Goal: Task Accomplishment & Management: Complete application form

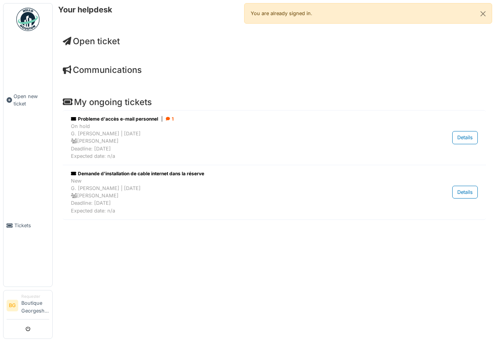
click at [96, 41] on span "Open ticket" at bounding box center [91, 41] width 57 height 10
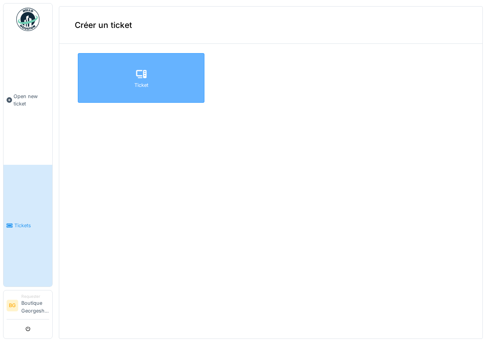
click at [143, 82] on div "Ticket" at bounding box center [141, 84] width 14 height 7
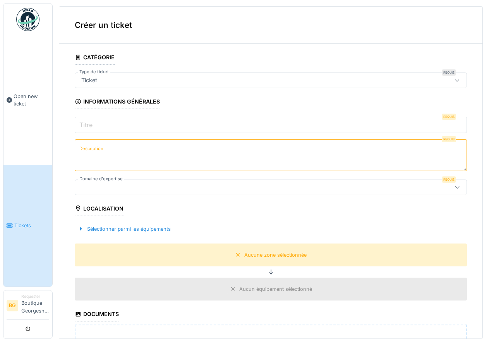
click at [454, 84] on div at bounding box center [457, 80] width 6 height 7
click at [376, 160] on textarea "Description" at bounding box center [271, 155] width 392 height 32
click at [279, 131] on input "Titre" at bounding box center [271, 125] width 392 height 16
click at [143, 155] on textarea "Description" at bounding box center [271, 155] width 392 height 32
click at [163, 121] on input "Titre" at bounding box center [271, 125] width 392 height 16
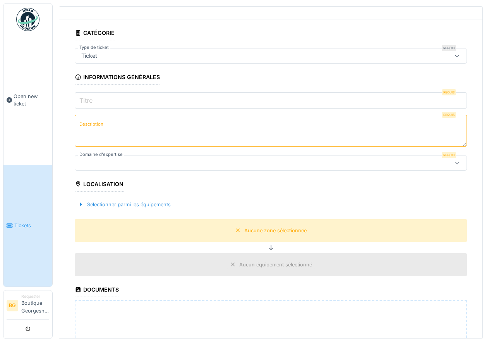
scroll to position [35, 0]
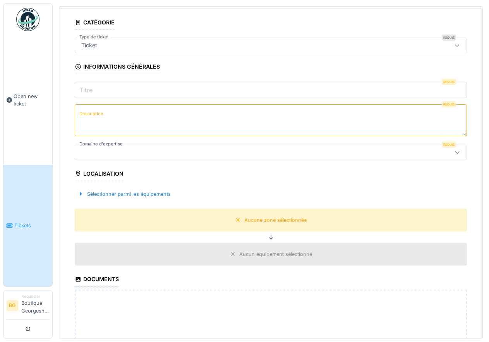
click at [259, 254] on div "Aucun équipement sélectionné" at bounding box center [275, 253] width 73 height 7
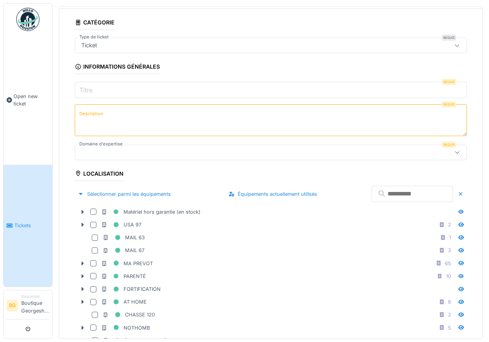
click at [410, 191] on input "text" at bounding box center [412, 193] width 81 height 16
click at [114, 146] on div at bounding box center [271, 151] width 392 height 15
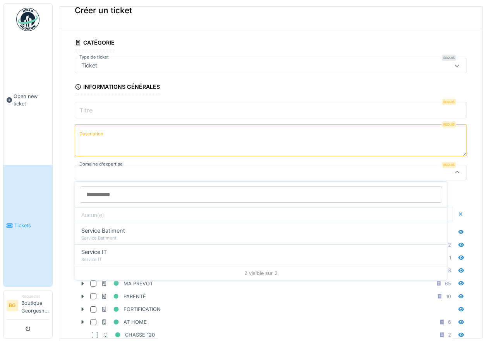
scroll to position [14, 0]
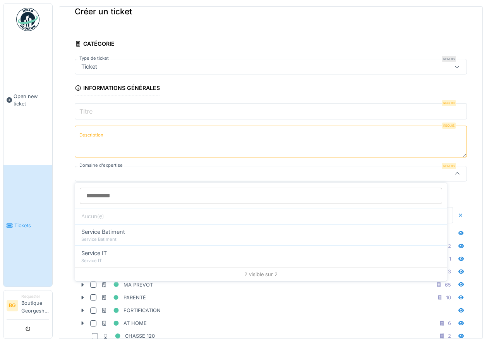
click at [158, 169] on div at bounding box center [248, 173] width 341 height 9
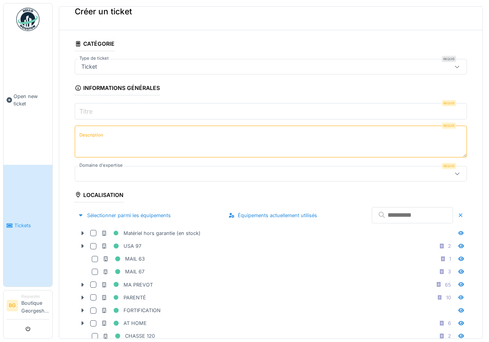
click at [454, 172] on icon at bounding box center [457, 173] width 6 height 5
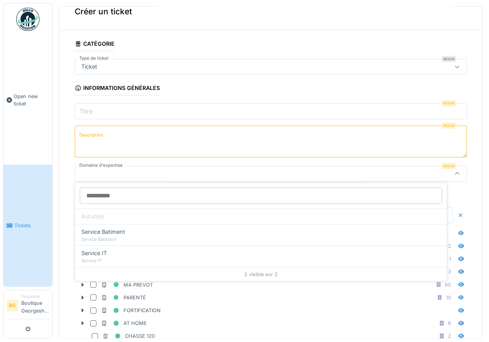
scroll to position [3, 0]
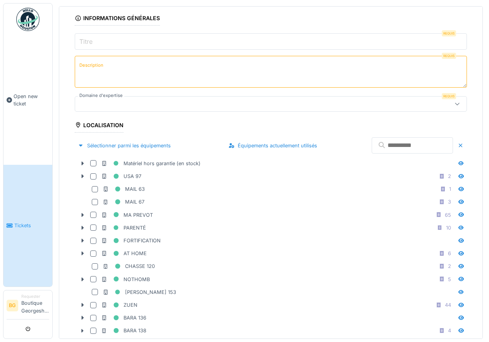
scroll to position [0, 0]
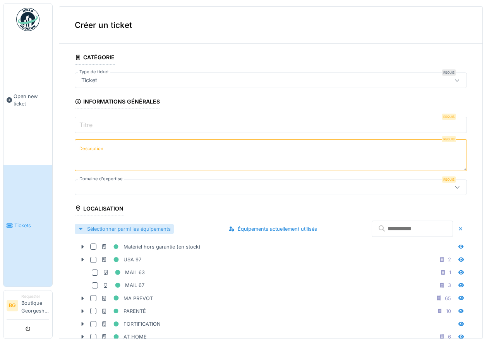
click at [120, 231] on div "Sélectionner parmi les équipements" at bounding box center [124, 228] width 99 height 10
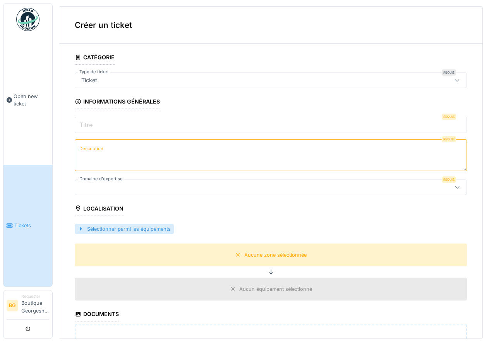
click at [120, 231] on div "Sélectionner parmi les équipements" at bounding box center [124, 228] width 99 height 10
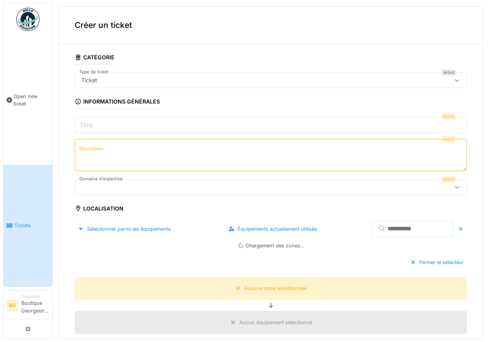
click at [402, 230] on input "text" at bounding box center [412, 228] width 81 height 16
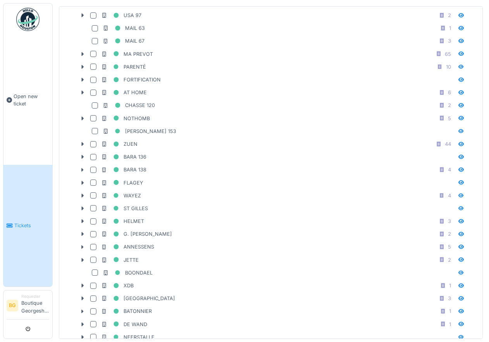
scroll to position [314, 0]
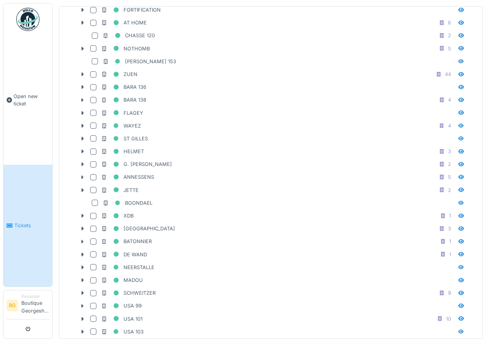
click at [481, 225] on div "Créer un ticket Catégorie Type de ticket Requis Ticket *** Informations général…" at bounding box center [271, 169] width 436 height 338
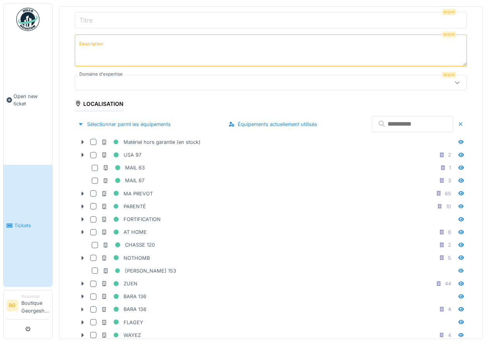
scroll to position [0, 0]
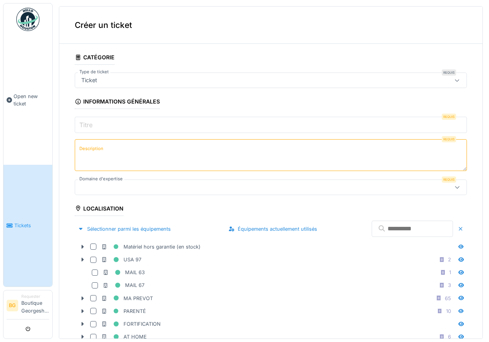
click at [458, 228] on div at bounding box center [461, 228] width 6 height 7
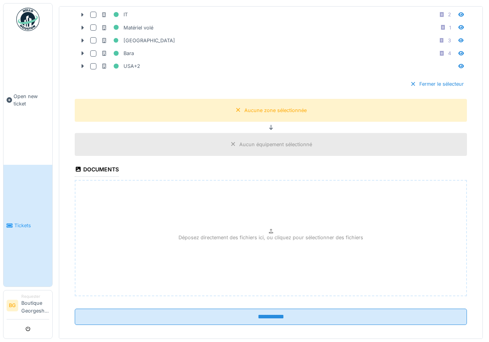
scroll to position [1100, 0]
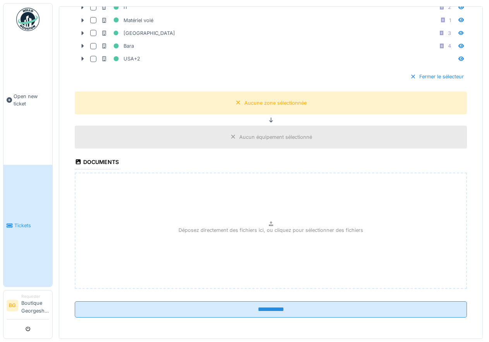
click at [256, 223] on div "Déposez directement des fichiers ici, ou cliquez pour sélectionner des fichiers" at bounding box center [271, 230] width 392 height 116
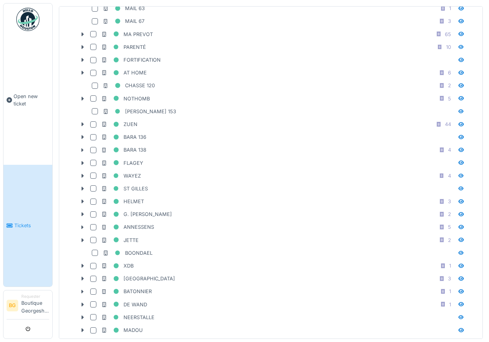
scroll to position [0, 0]
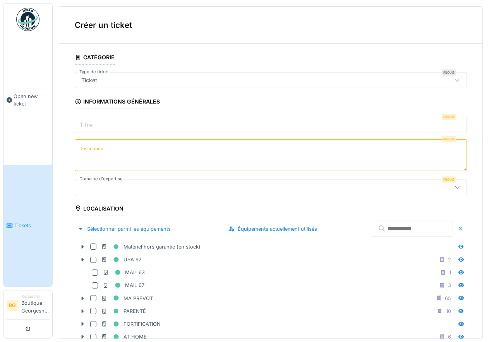
click at [153, 86] on div "Ticket" at bounding box center [271, 79] width 392 height 15
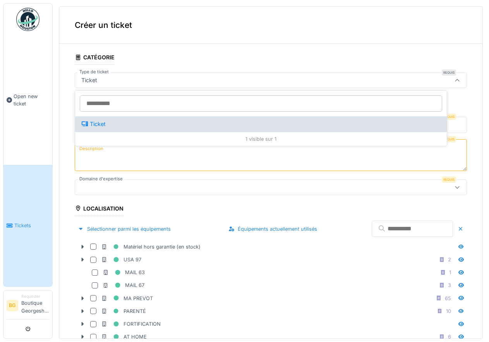
click at [159, 127] on div "Ticket" at bounding box center [260, 124] width 359 height 9
click at [291, 126] on div "Ticket" at bounding box center [260, 124] width 359 height 9
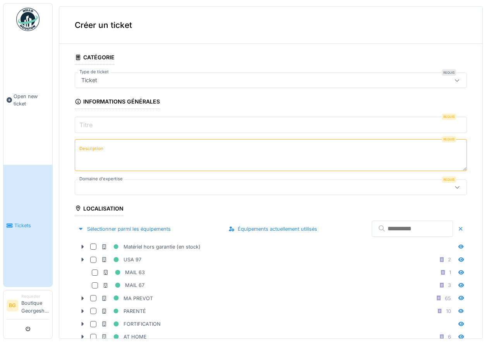
click at [105, 161] on textarea "Description" at bounding box center [271, 155] width 392 height 32
click at [103, 125] on input "Titre" at bounding box center [271, 125] width 392 height 16
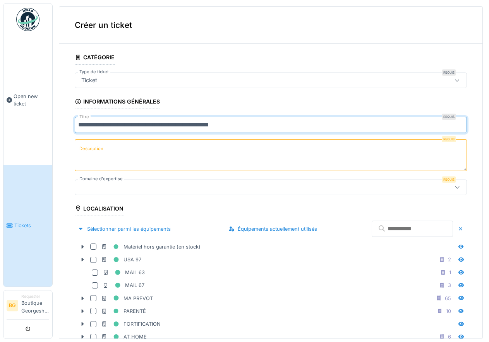
type input "**********"
click at [132, 148] on textarea "Description" at bounding box center [271, 155] width 392 height 32
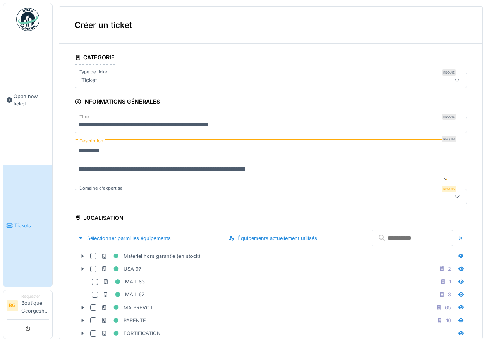
type textarea "**********"
click at [404, 192] on div at bounding box center [271, 196] width 392 height 15
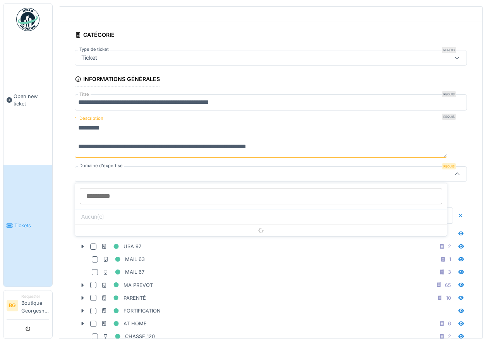
scroll to position [23, 0]
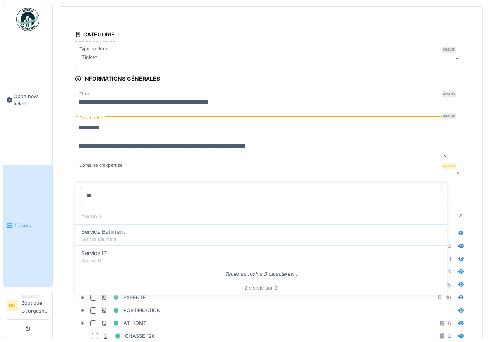
type input "*"
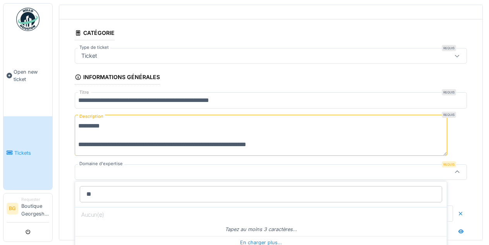
type input "*"
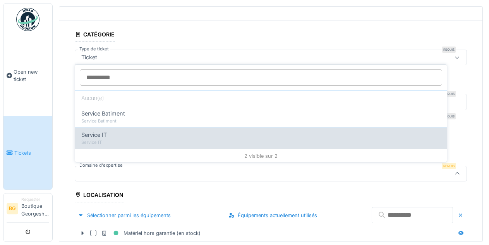
click at [252, 141] on div "Service IT" at bounding box center [260, 142] width 359 height 7
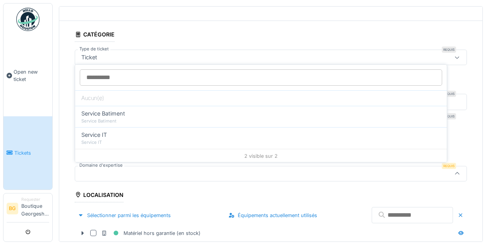
type input "***"
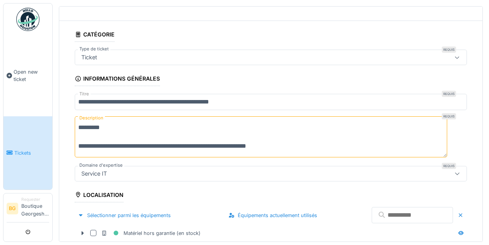
click at [372, 216] on input "text" at bounding box center [412, 215] width 81 height 16
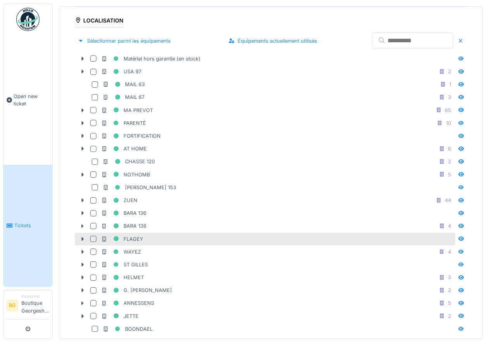
scroll to position [267, 0]
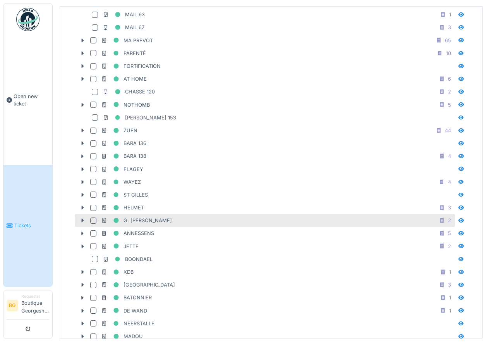
click at [94, 217] on div at bounding box center [93, 220] width 6 height 6
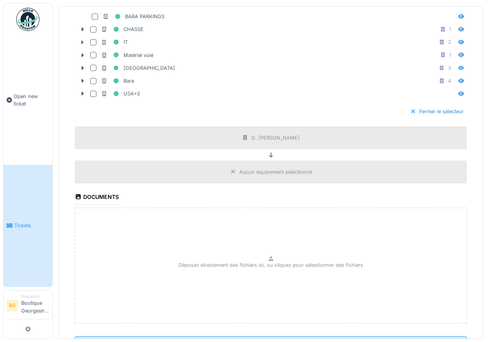
scroll to position [1109, 0]
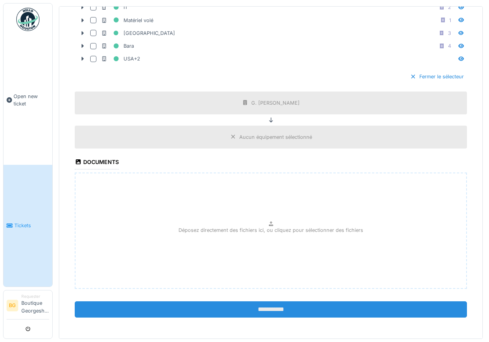
click at [267, 308] on input "**********" at bounding box center [271, 309] width 392 height 16
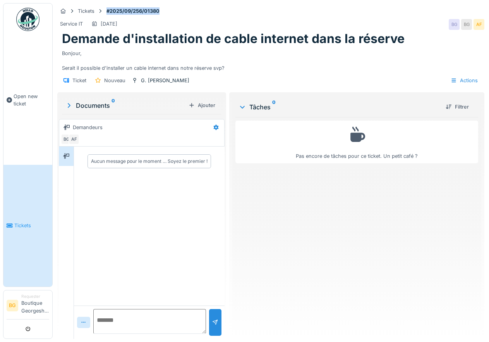
drag, startPoint x: 106, startPoint y: 11, endPoint x: 174, endPoint y: 19, distance: 68.6
click at [174, 19] on div "Tickets #2025/09/256/01380 Service IT 19/09/2025 BG BG AF Demande d'installatio…" at bounding box center [271, 47] width 430 height 88
click at [141, 225] on div "Aucun message pour le moment … Soyez le premier !" at bounding box center [149, 225] width 151 height 158
click at [25, 224] on span "Tickets" at bounding box center [31, 225] width 35 height 7
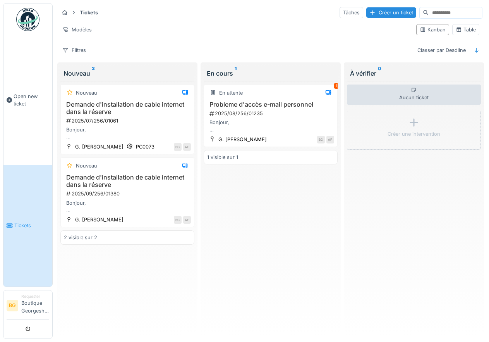
click at [12, 202] on link "Tickets" at bounding box center [27, 226] width 49 height 122
